Goal: Obtain resource: Obtain resource

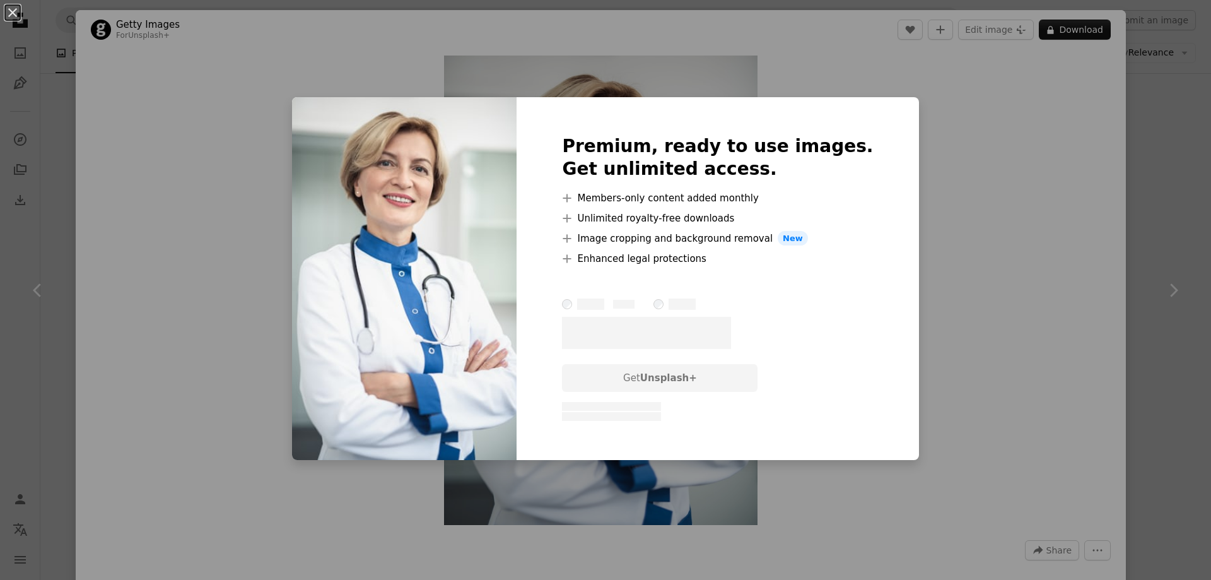
scroll to position [568, 0]
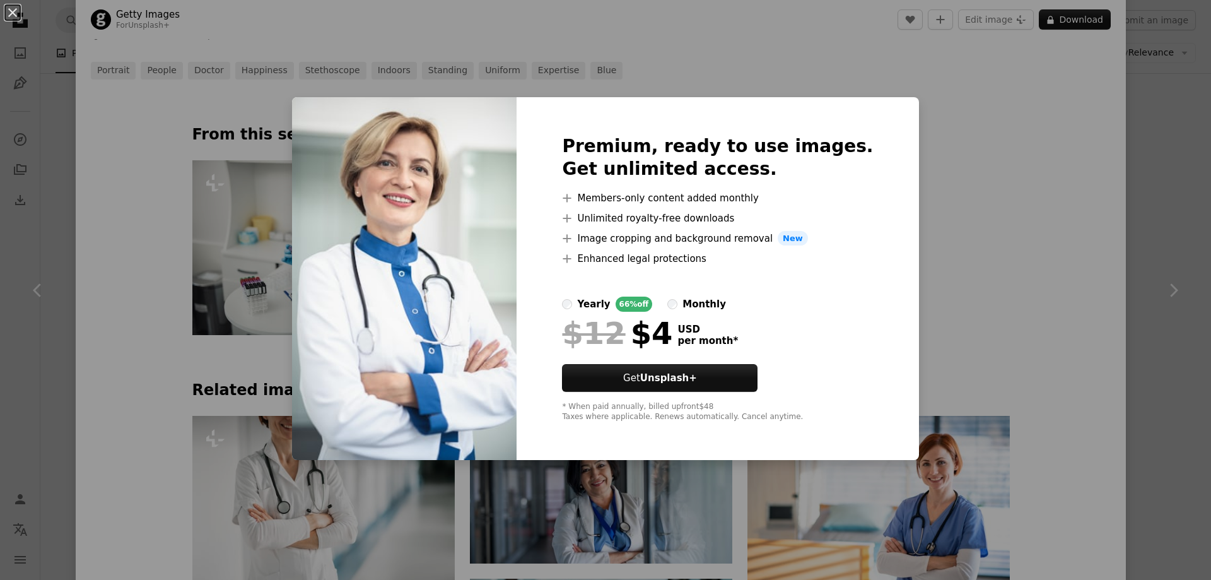
click at [996, 122] on div "An X shape Premium, ready to use images. Get unlimited access. A plus sign Memb…" at bounding box center [605, 290] width 1211 height 580
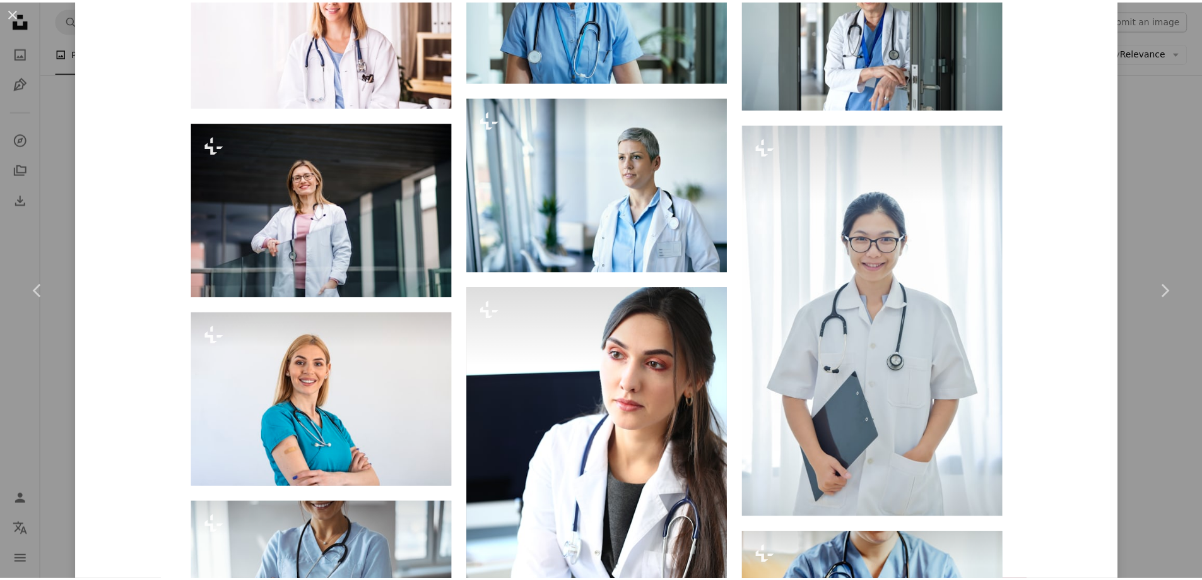
scroll to position [1577, 0]
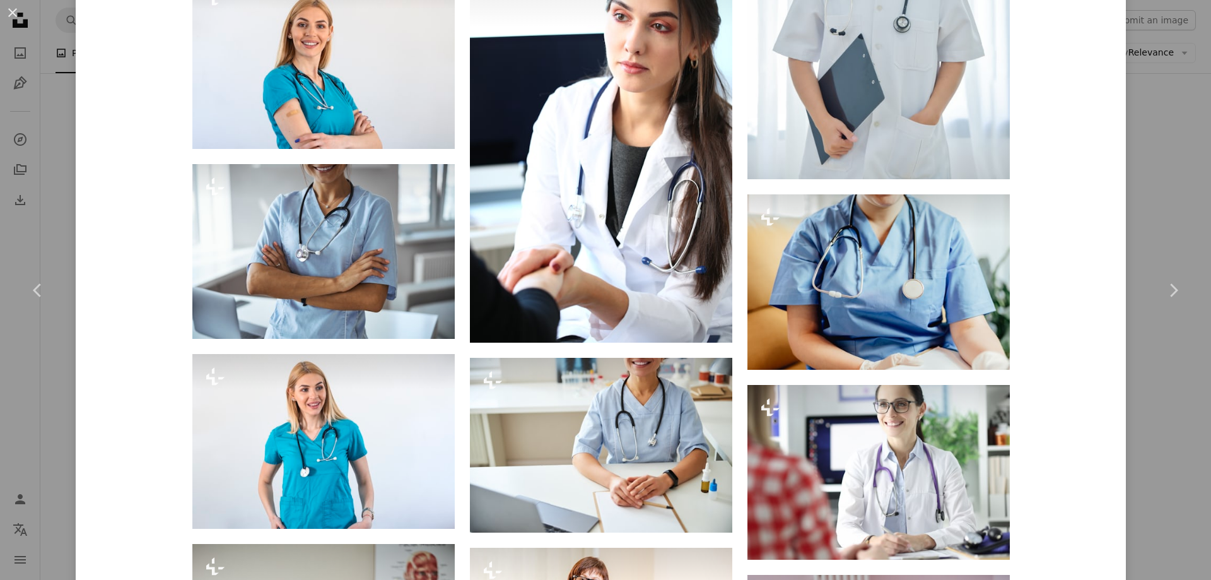
click at [1127, 190] on div "An X shape Chevron left Chevron right Getty Images For Unsplash+ A heart A plus…" at bounding box center [605, 290] width 1211 height 580
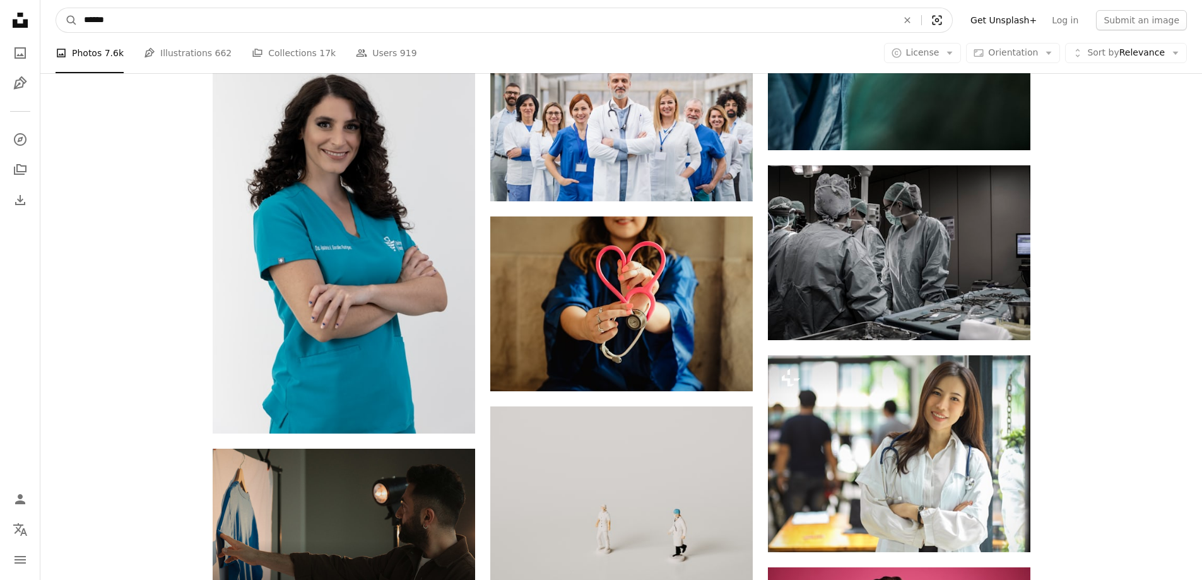
click at [952, 16] on icon "Visual search" at bounding box center [937, 20] width 30 height 13
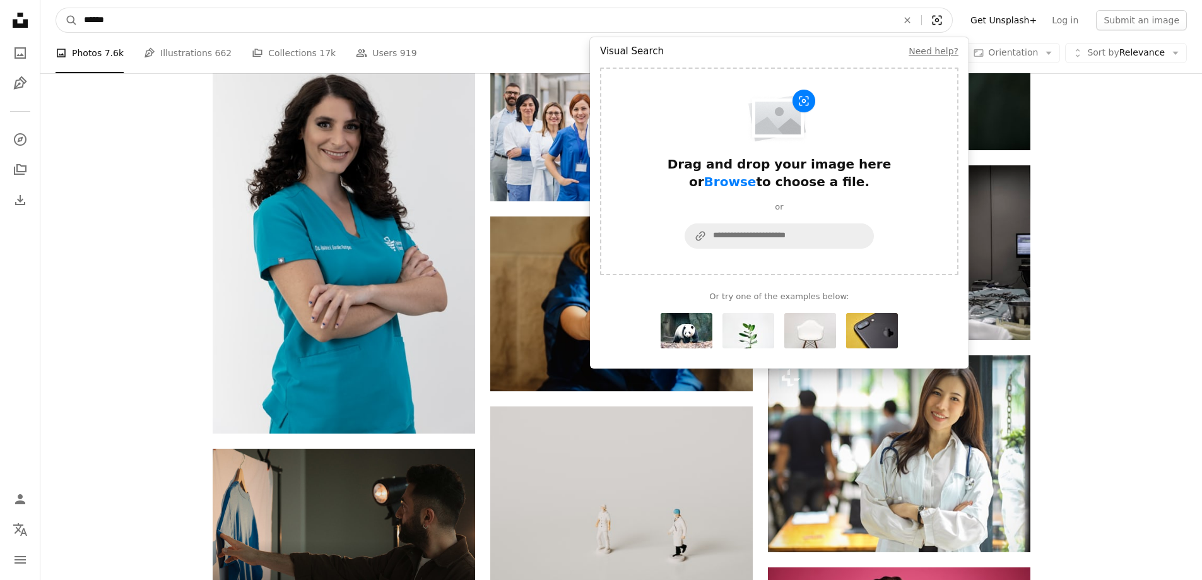
click at [952, 16] on icon "Visual search" at bounding box center [937, 20] width 30 height 13
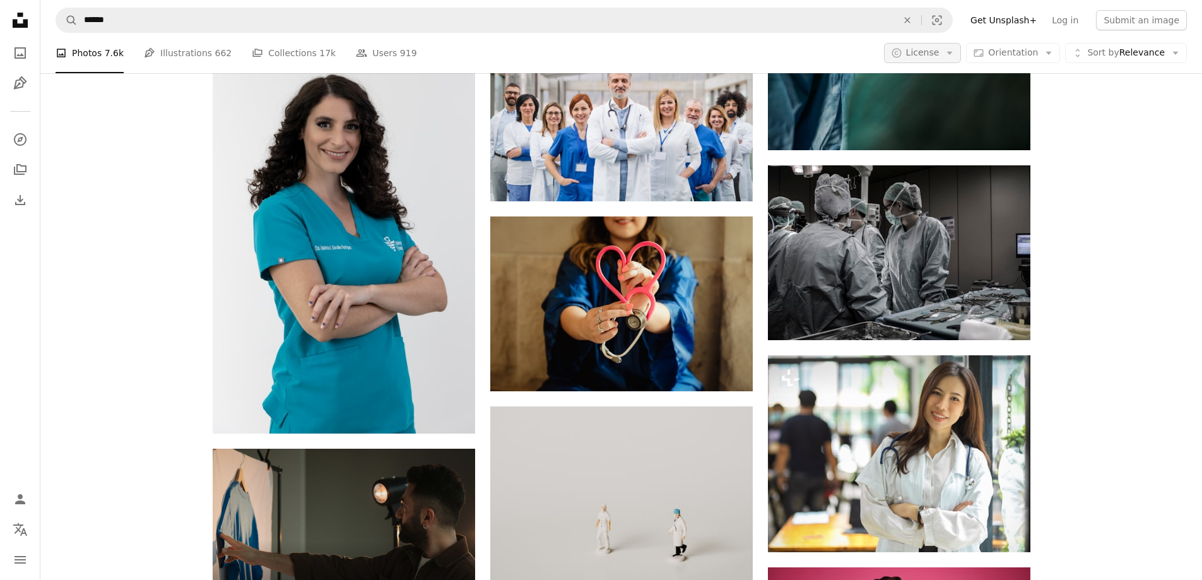
click at [955, 55] on icon "Arrow down" at bounding box center [949, 52] width 11 height 11
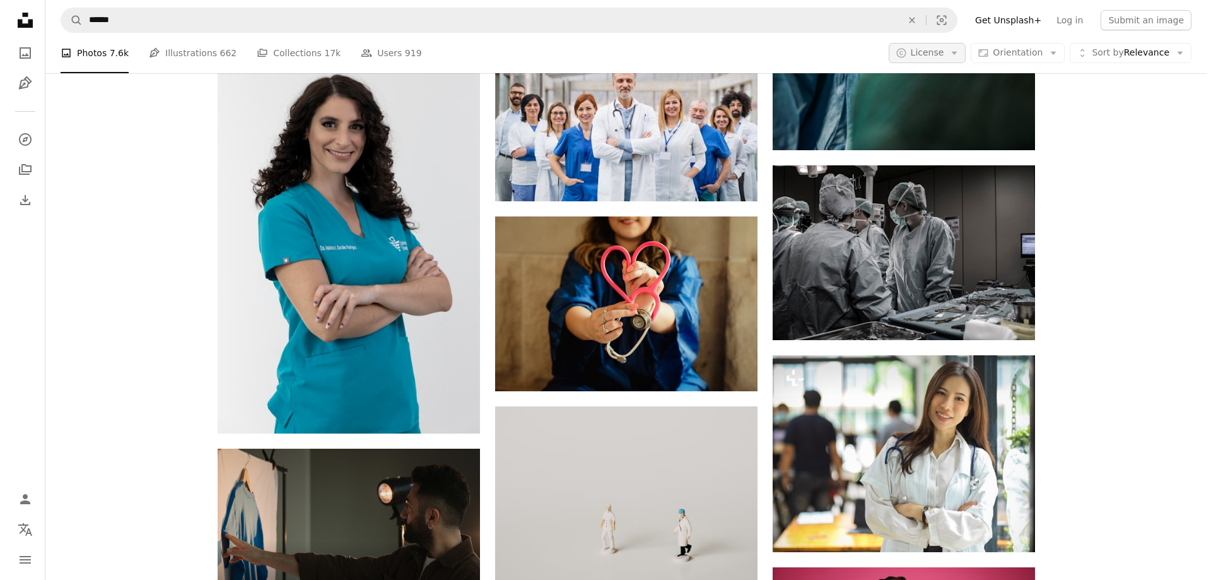
scroll to position [2208, 0]
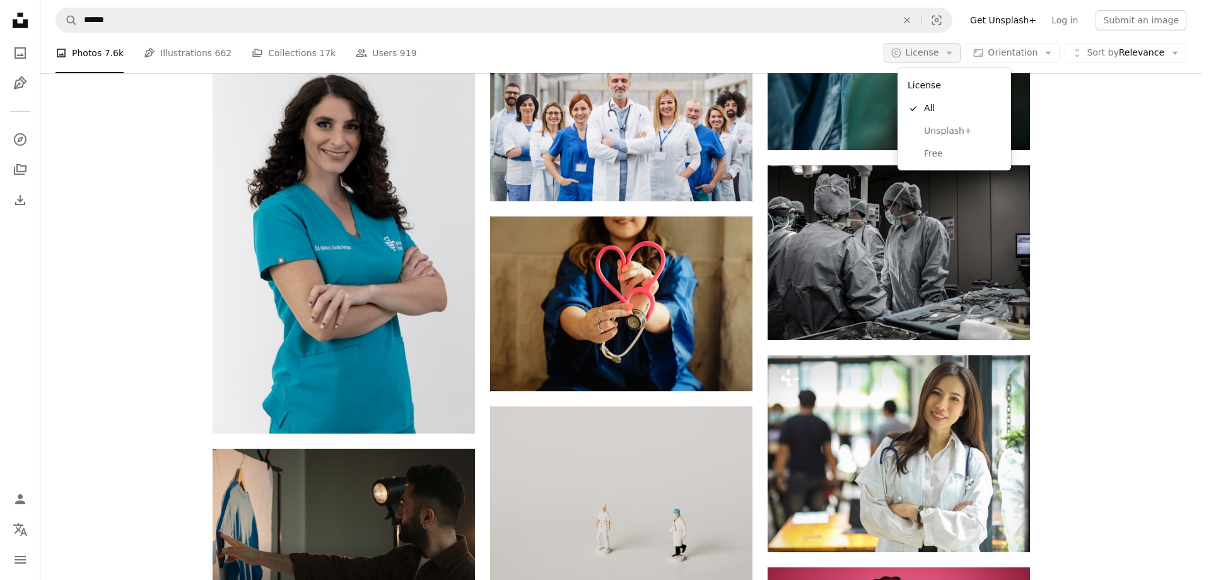
click at [955, 54] on icon "Arrow down" at bounding box center [949, 52] width 11 height 11
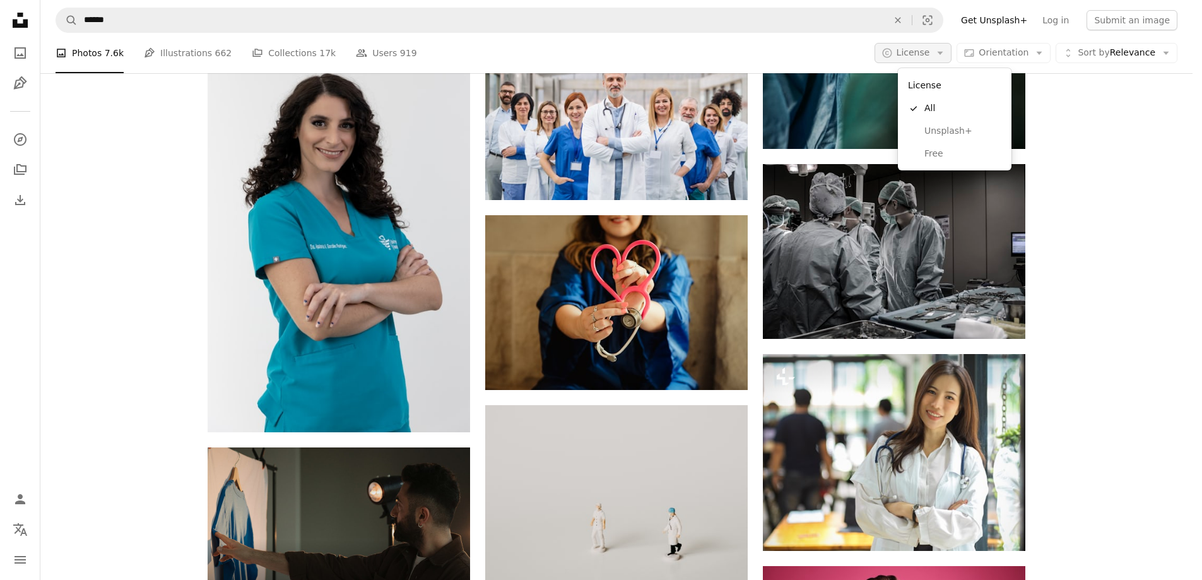
scroll to position [0, 0]
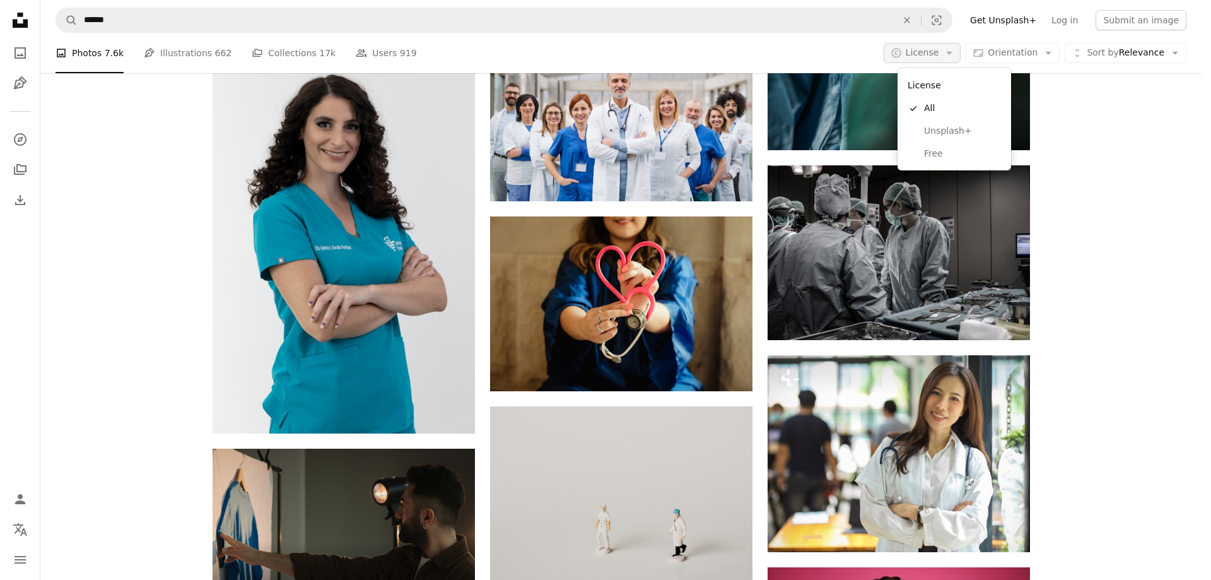
click at [955, 54] on icon "Arrow down" at bounding box center [949, 52] width 11 height 11
click at [938, 151] on span "Free" at bounding box center [962, 154] width 77 height 13
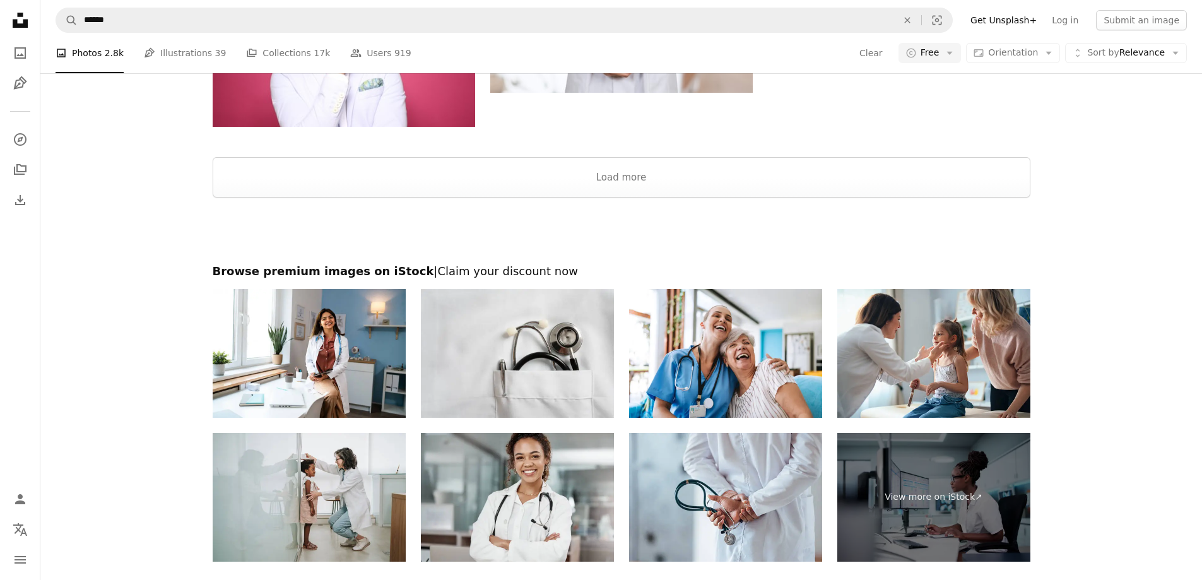
scroll to position [2208, 0]
click at [731, 189] on button "Load more" at bounding box center [622, 177] width 818 height 40
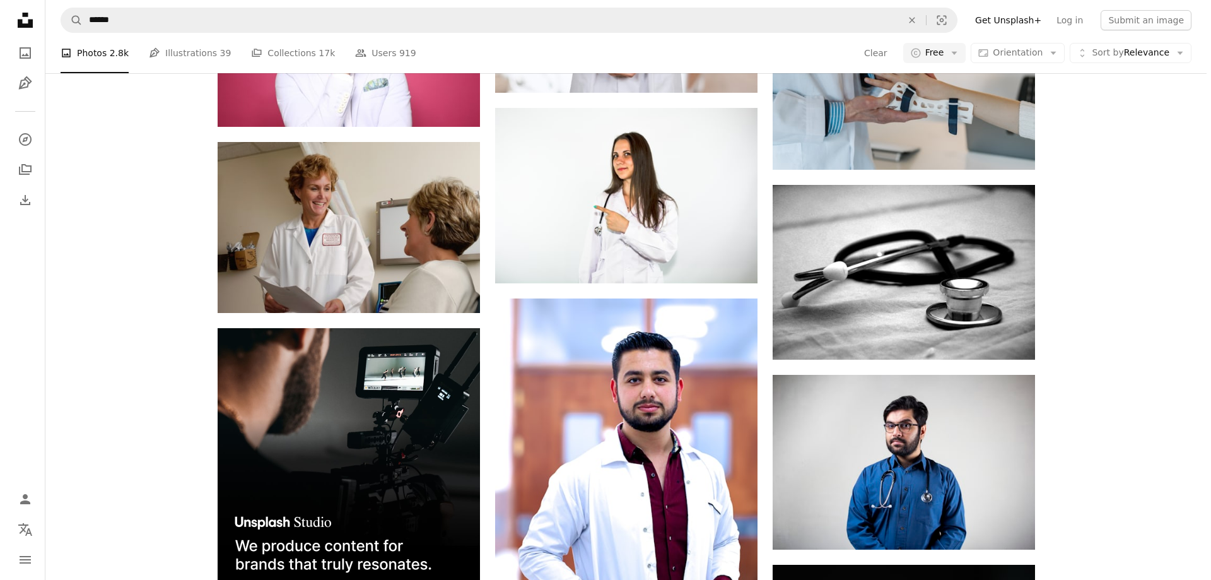
scroll to position [2179, 0]
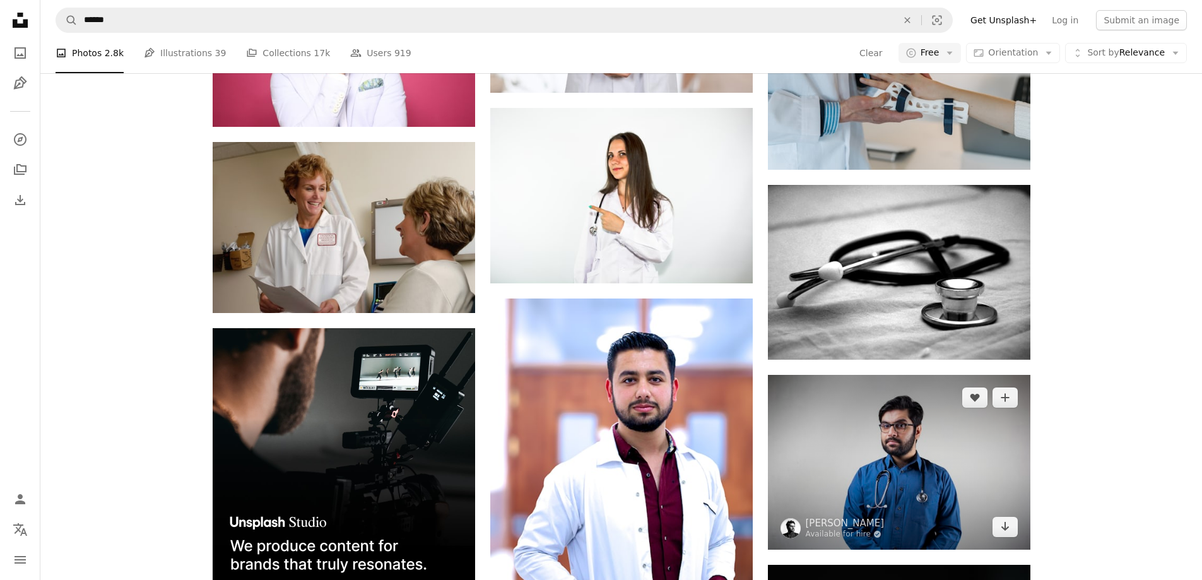
click at [901, 505] on img at bounding box center [899, 462] width 262 height 175
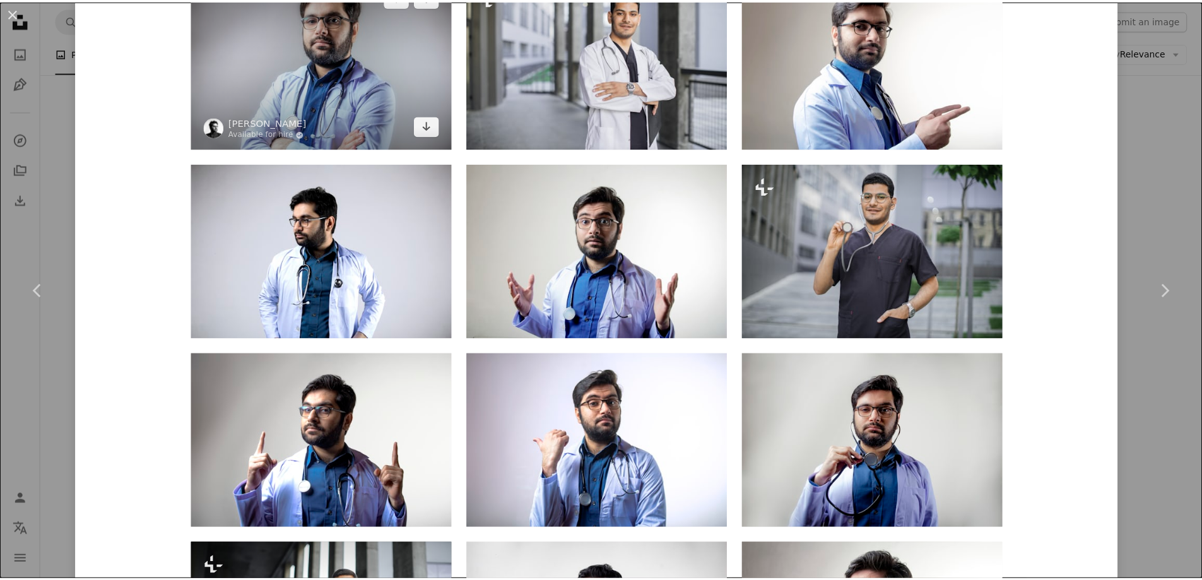
scroll to position [1704, 0]
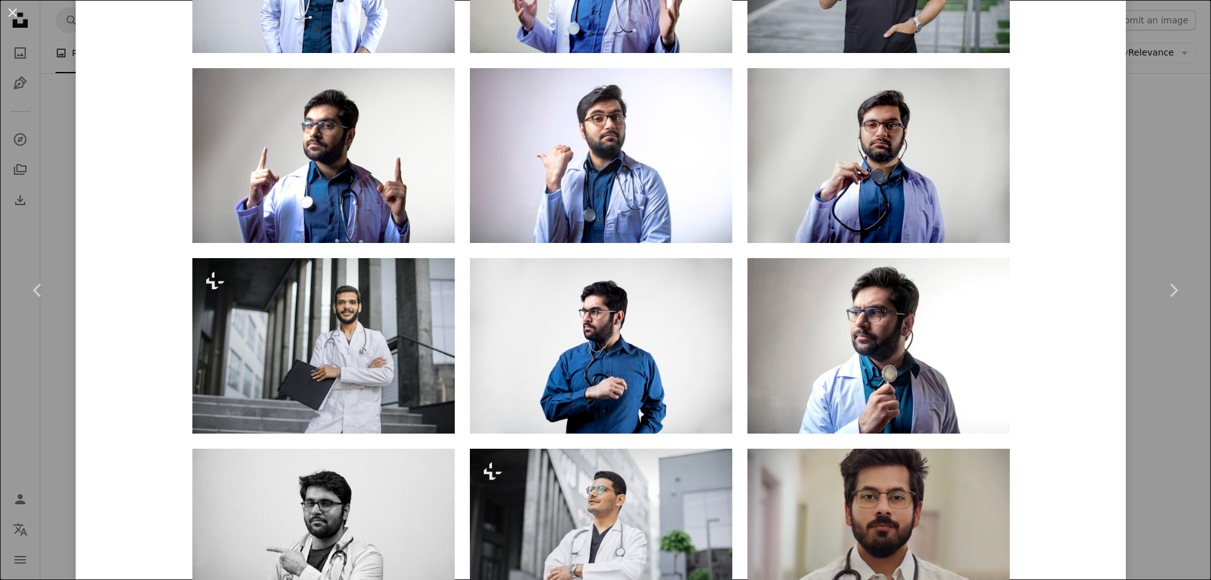
click at [1158, 209] on div "An X shape Chevron left Chevron right [PERSON_NAME] Available for hire A checkm…" at bounding box center [605, 290] width 1211 height 580
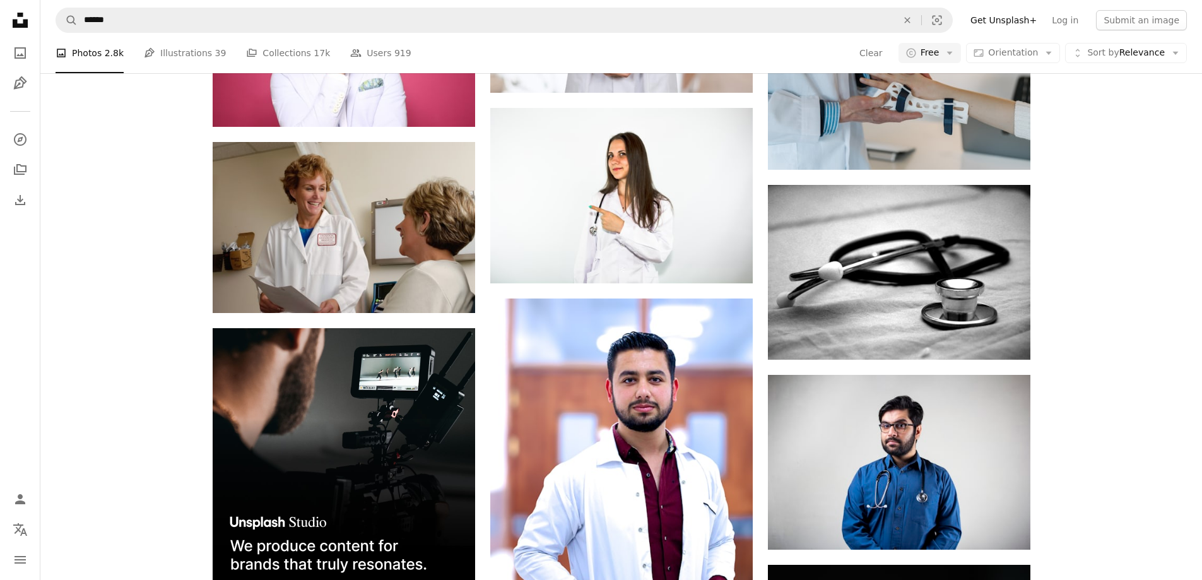
scroll to position [12148, 0]
